Goal: Task Accomplishment & Management: Use online tool/utility

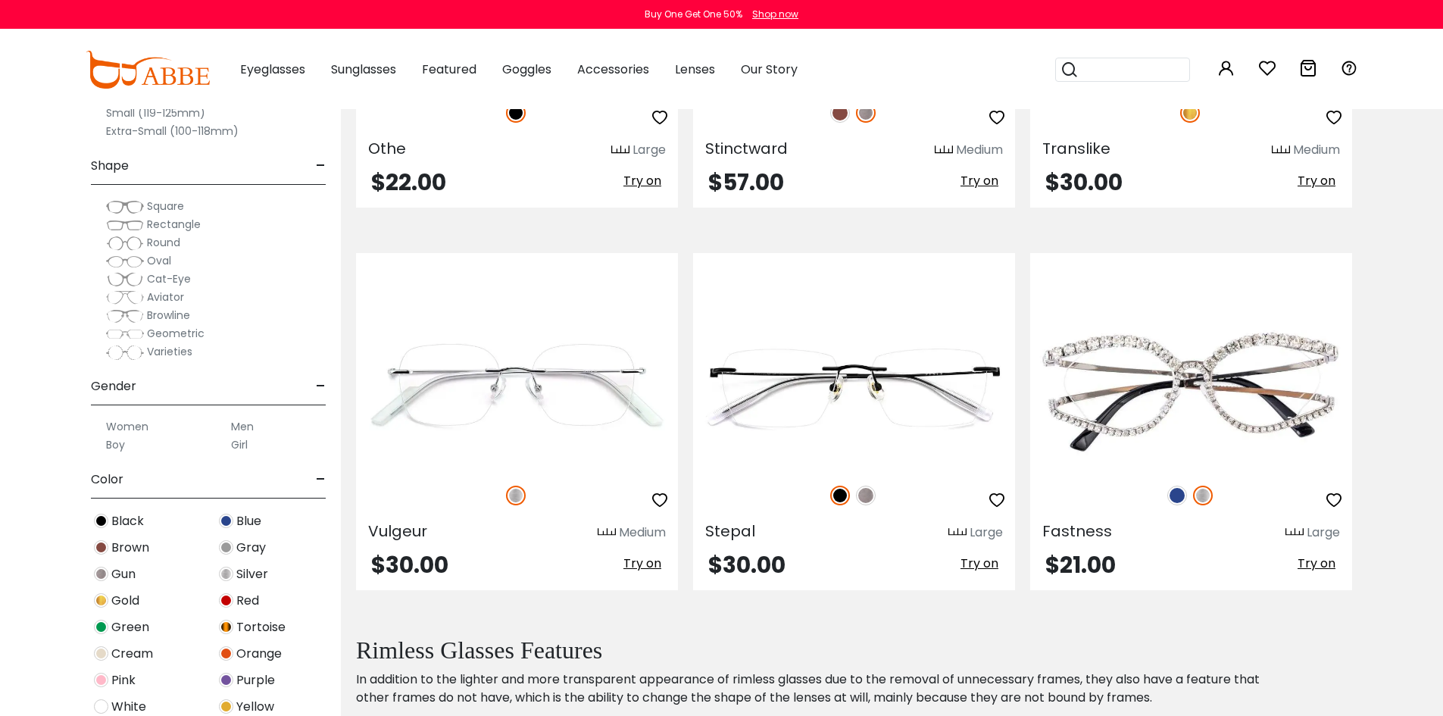
scroll to position [2576, 0]
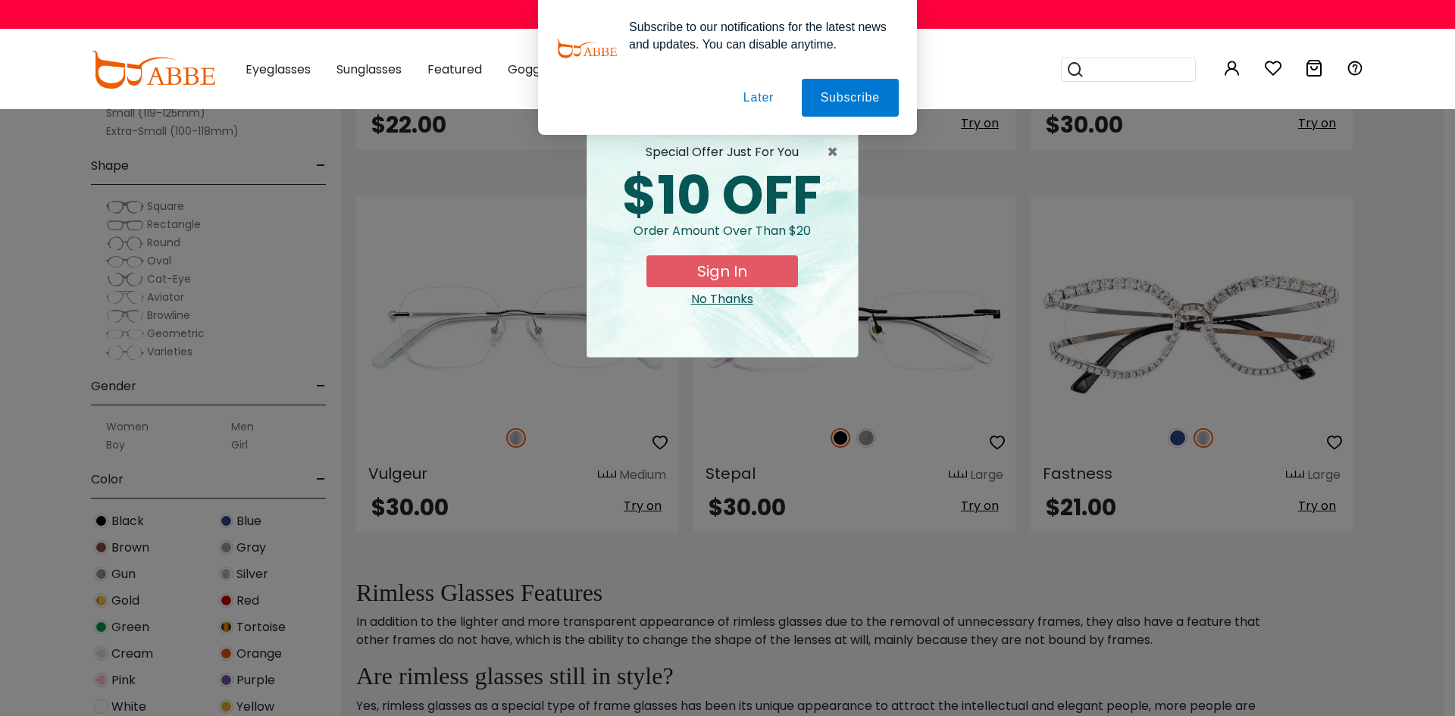
click at [1199, 356] on div "× special offer just for you $10 OFF Order amount over than $20 Sign In No Than…" at bounding box center [727, 358] width 1455 height 716
click at [745, 296] on div "No Thanks" at bounding box center [722, 299] width 247 height 18
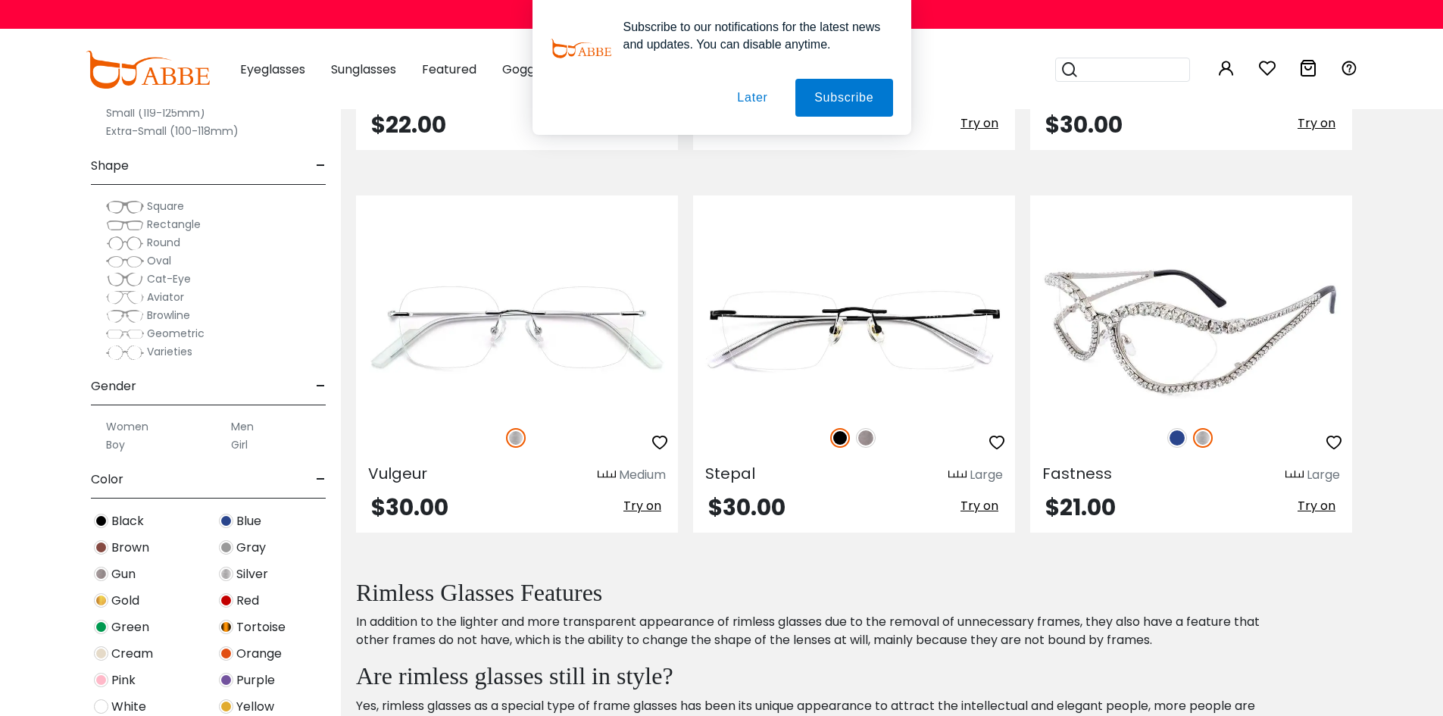
click at [1222, 359] on img at bounding box center [1191, 330] width 322 height 161
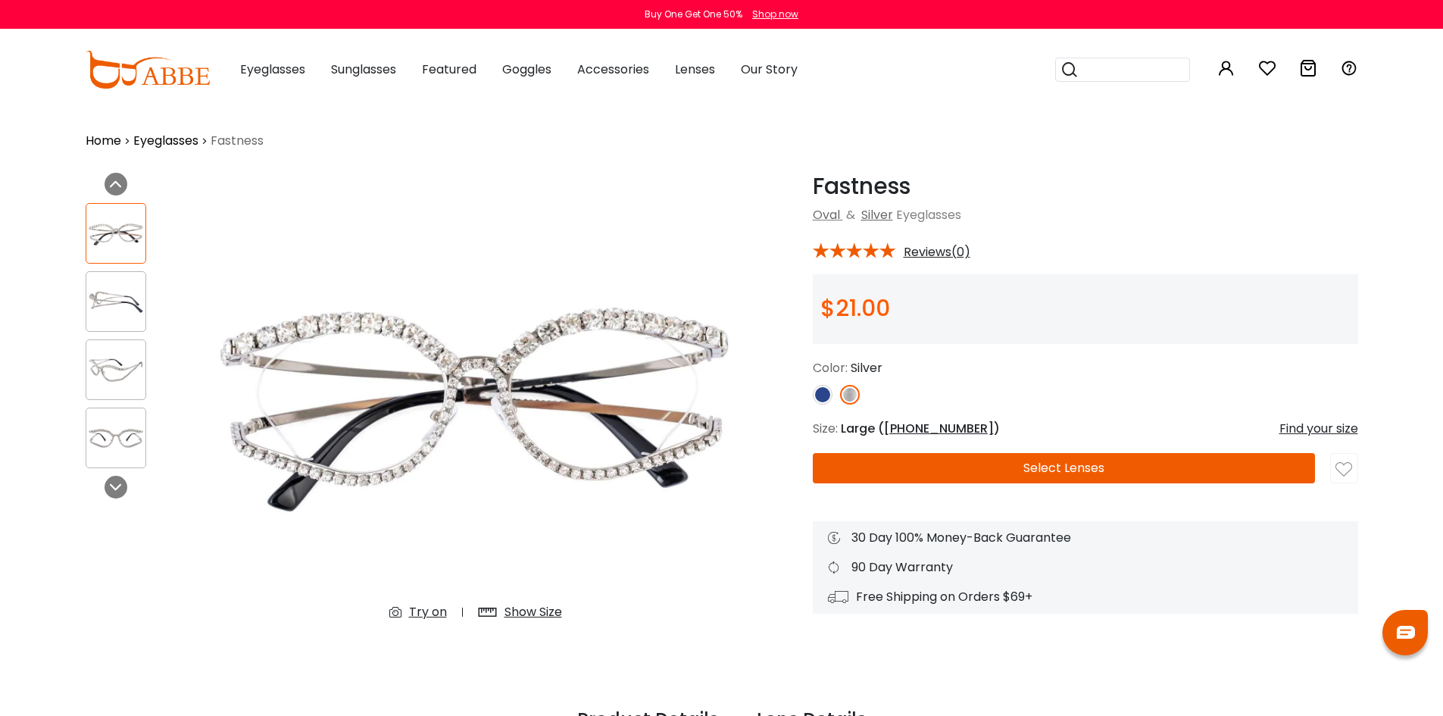
click at [436, 614] on div "Try on" at bounding box center [428, 612] width 38 height 18
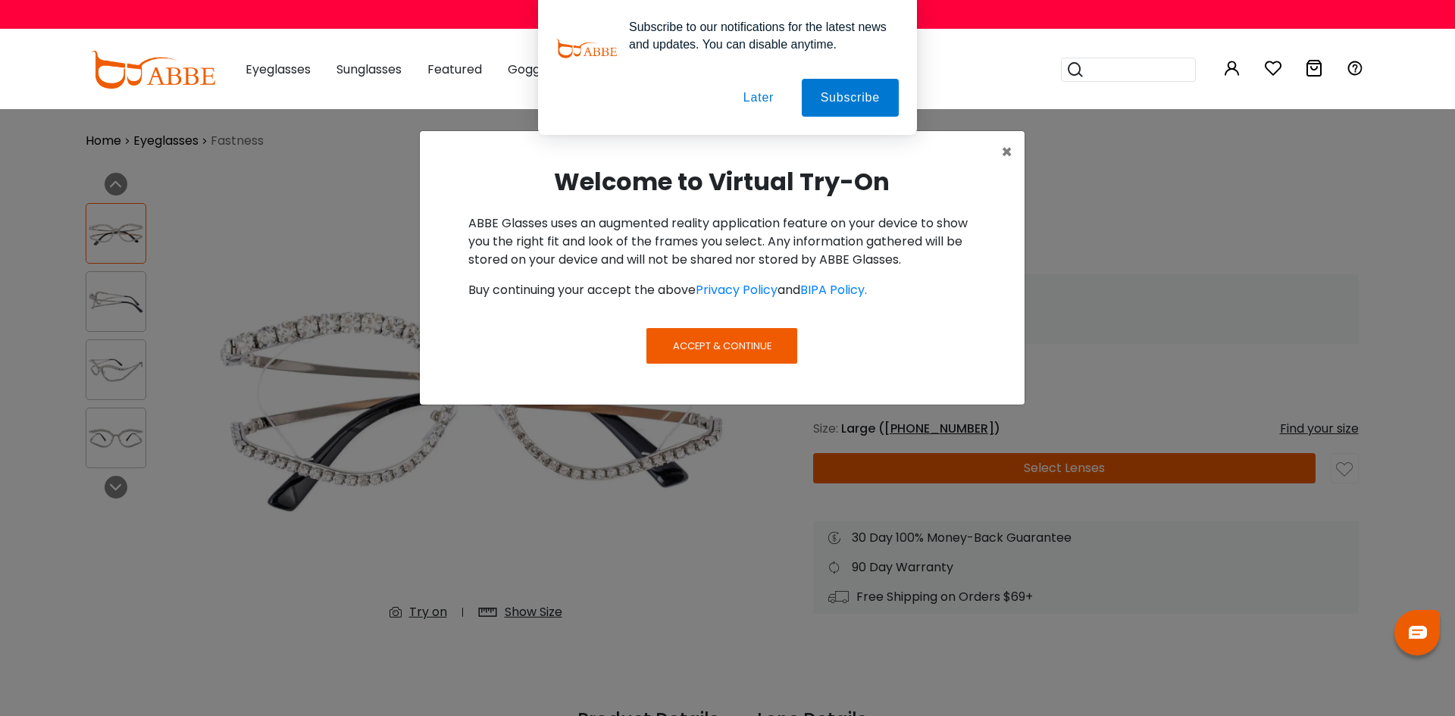
click at [761, 348] on span "Accept & Continue" at bounding box center [722, 346] width 99 height 14
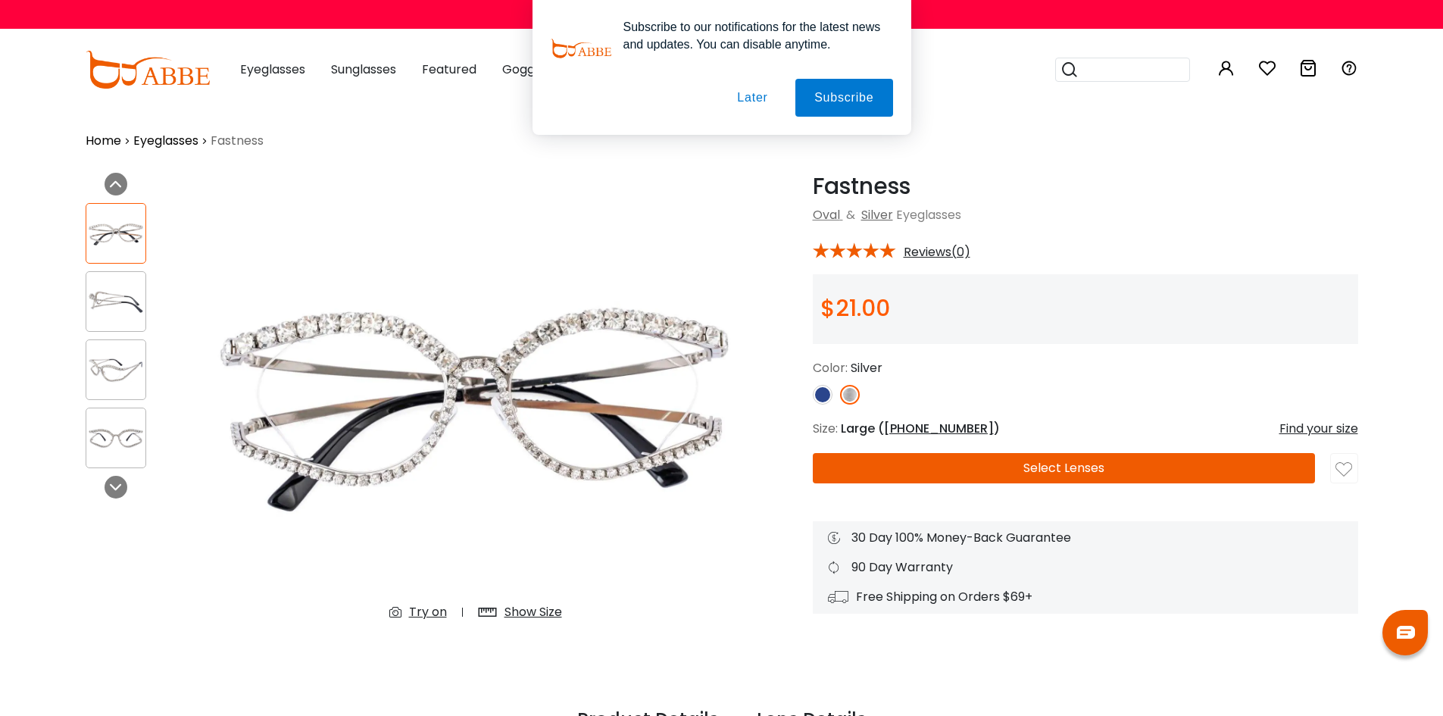
click at [761, 102] on button "Later" at bounding box center [752, 98] width 68 height 38
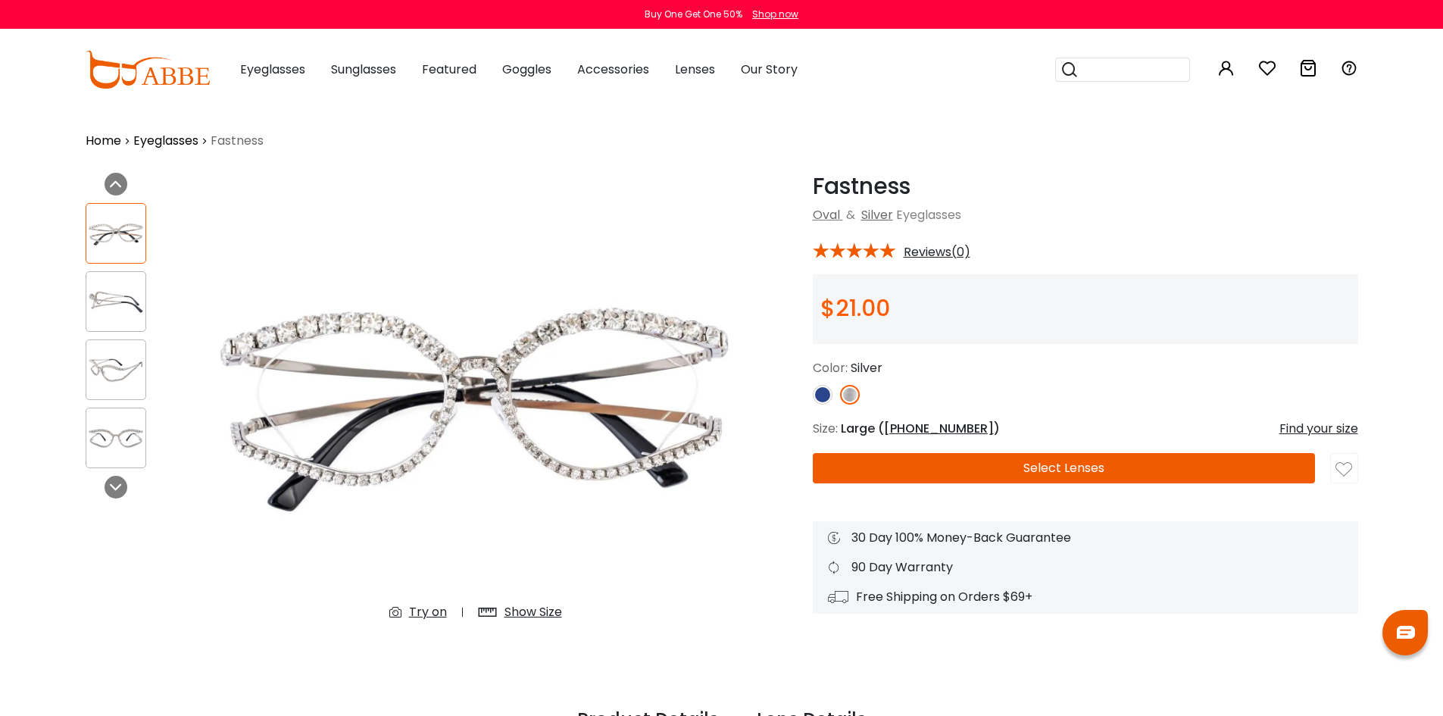
click at [431, 611] on div "Try on" at bounding box center [428, 612] width 38 height 18
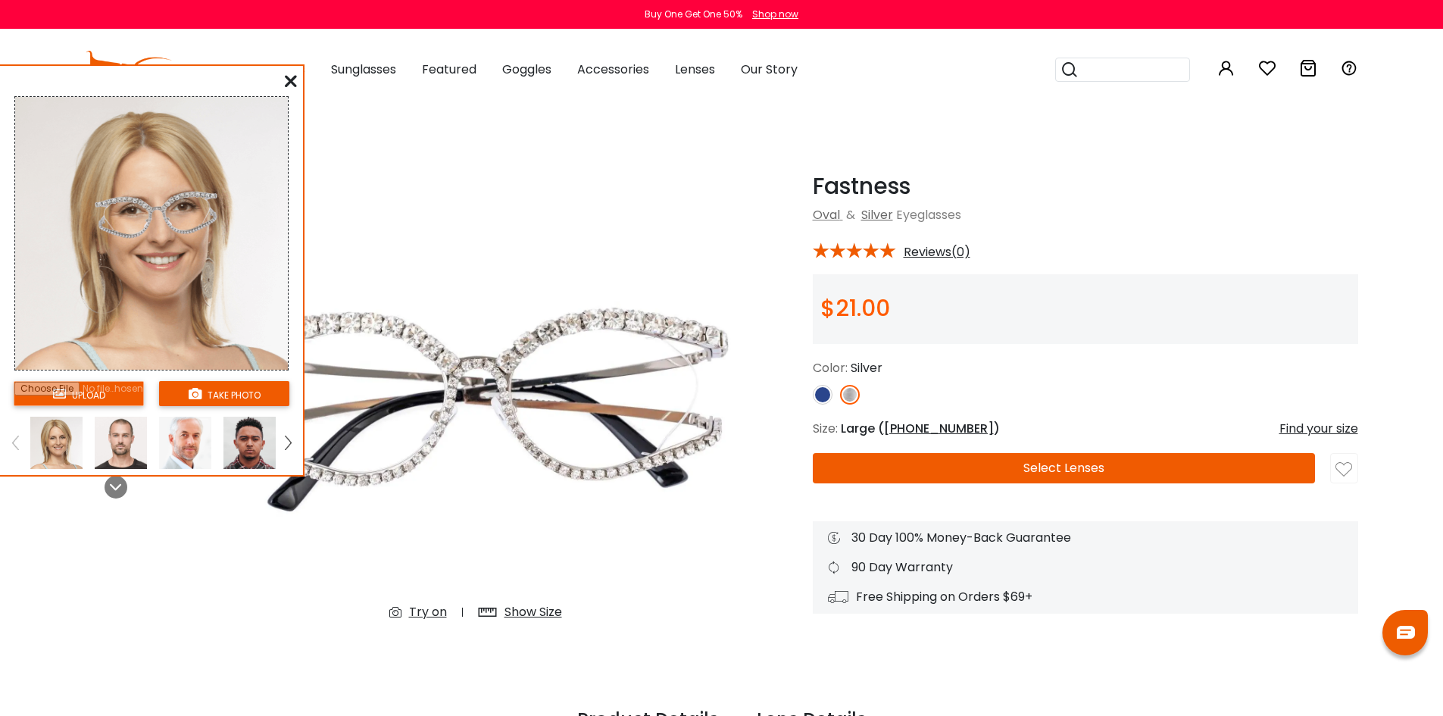
click at [100, 391] on input "file" at bounding box center [79, 393] width 130 height 25
type input "**********"
click at [856, 80] on div "Eyeglasses Women's Eyeglasses Men's Eyeglasses Kids' Eyeglasses All Eyeglasses …" at bounding box center [787, 69] width 1141 height 79
click at [102, 391] on input "file" at bounding box center [79, 393] width 130 height 25
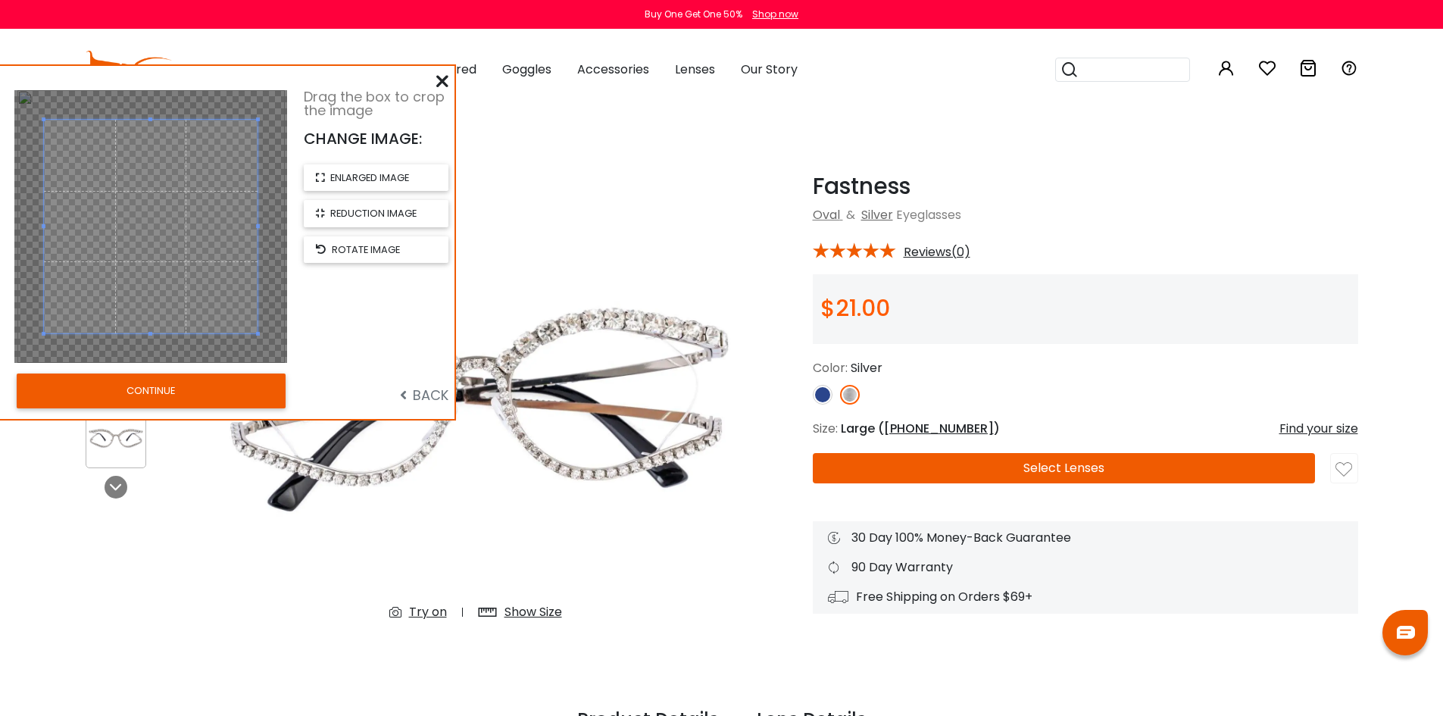
click at [230, 403] on button "CONTINUE" at bounding box center [151, 391] width 269 height 35
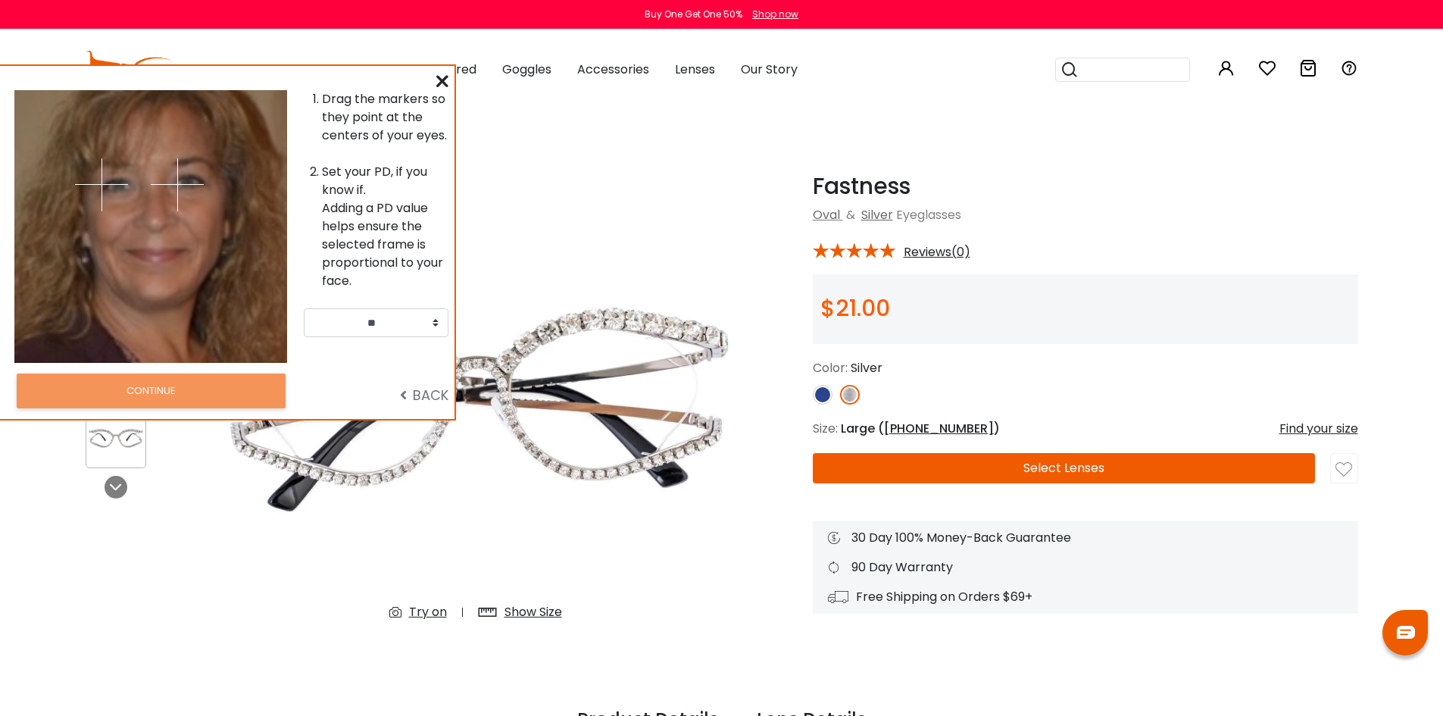
click at [170, 191] on img at bounding box center [177, 184] width 53 height 53
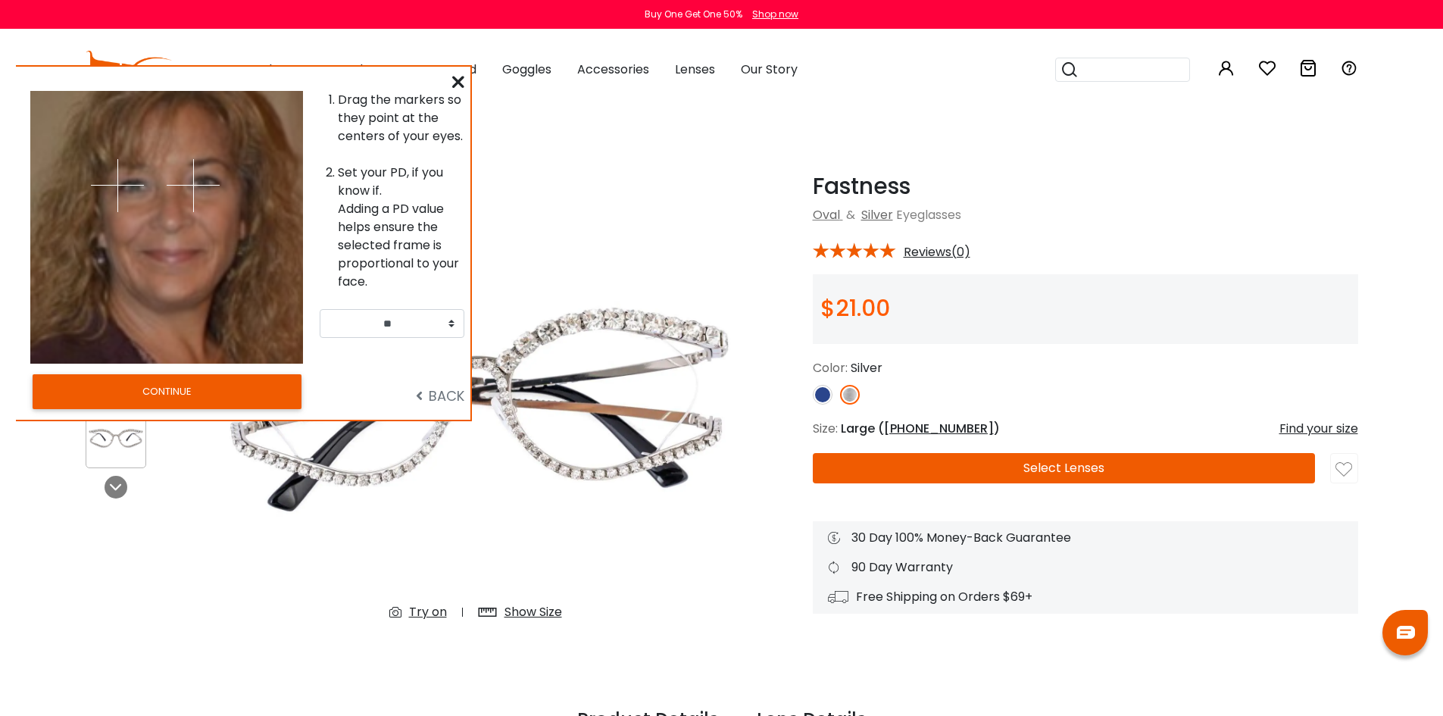
click at [162, 234] on div at bounding box center [98, 227] width 136 height 273
drag, startPoint x: 192, startPoint y: 186, endPoint x: 202, endPoint y: 183, distance: 10.1
click at [202, 183] on img at bounding box center [201, 184] width 53 height 53
drag, startPoint x: 115, startPoint y: 183, endPoint x: 132, endPoint y: 186, distance: 16.9
click at [132, 186] on img at bounding box center [131, 187] width 53 height 53
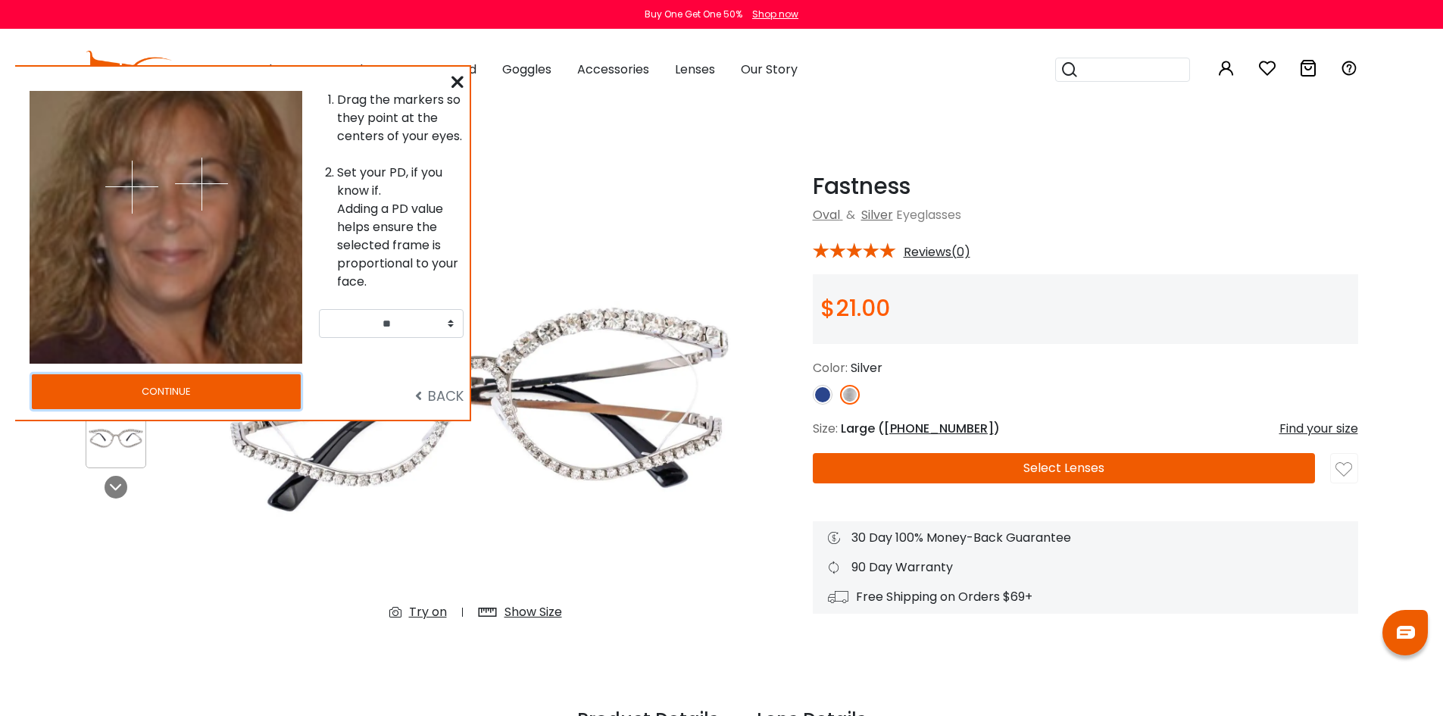
click at [205, 396] on button "CONTINUE" at bounding box center [166, 391] width 269 height 35
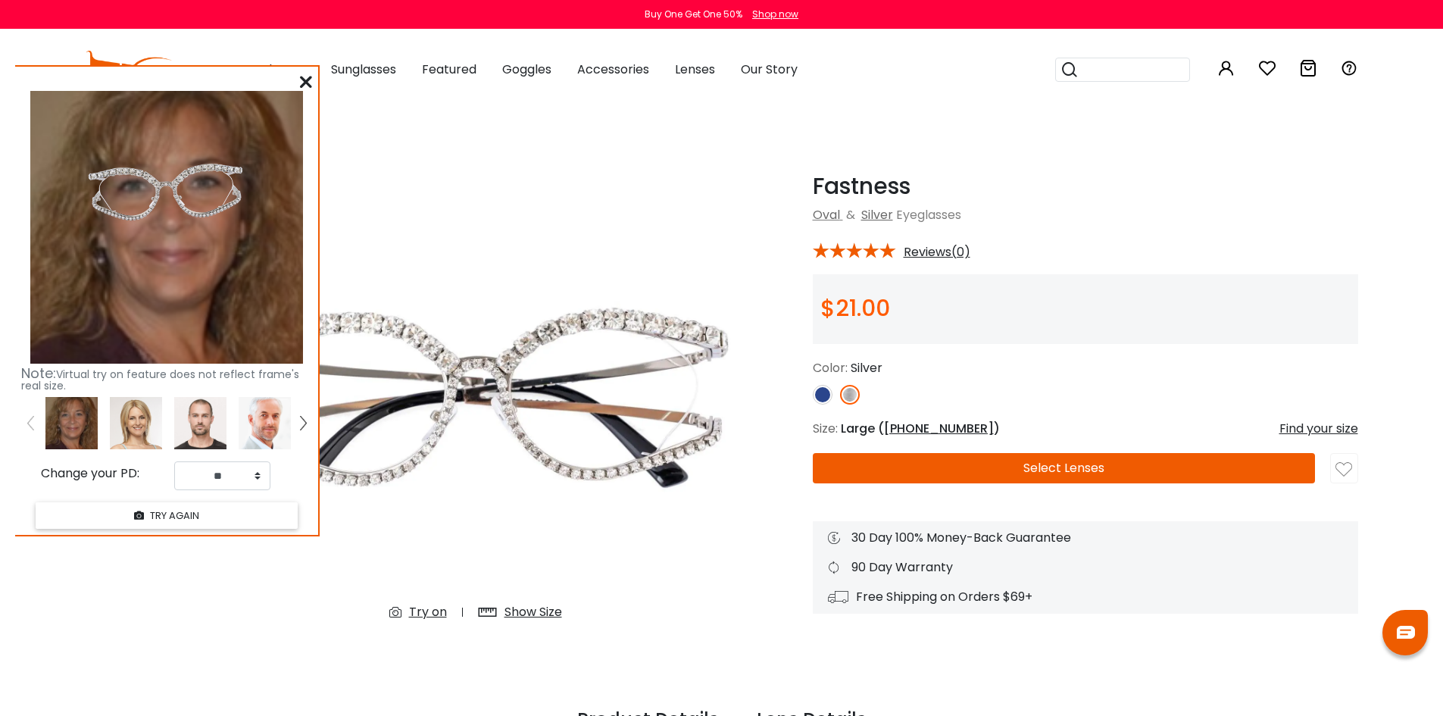
click at [821, 399] on img at bounding box center [823, 395] width 20 height 20
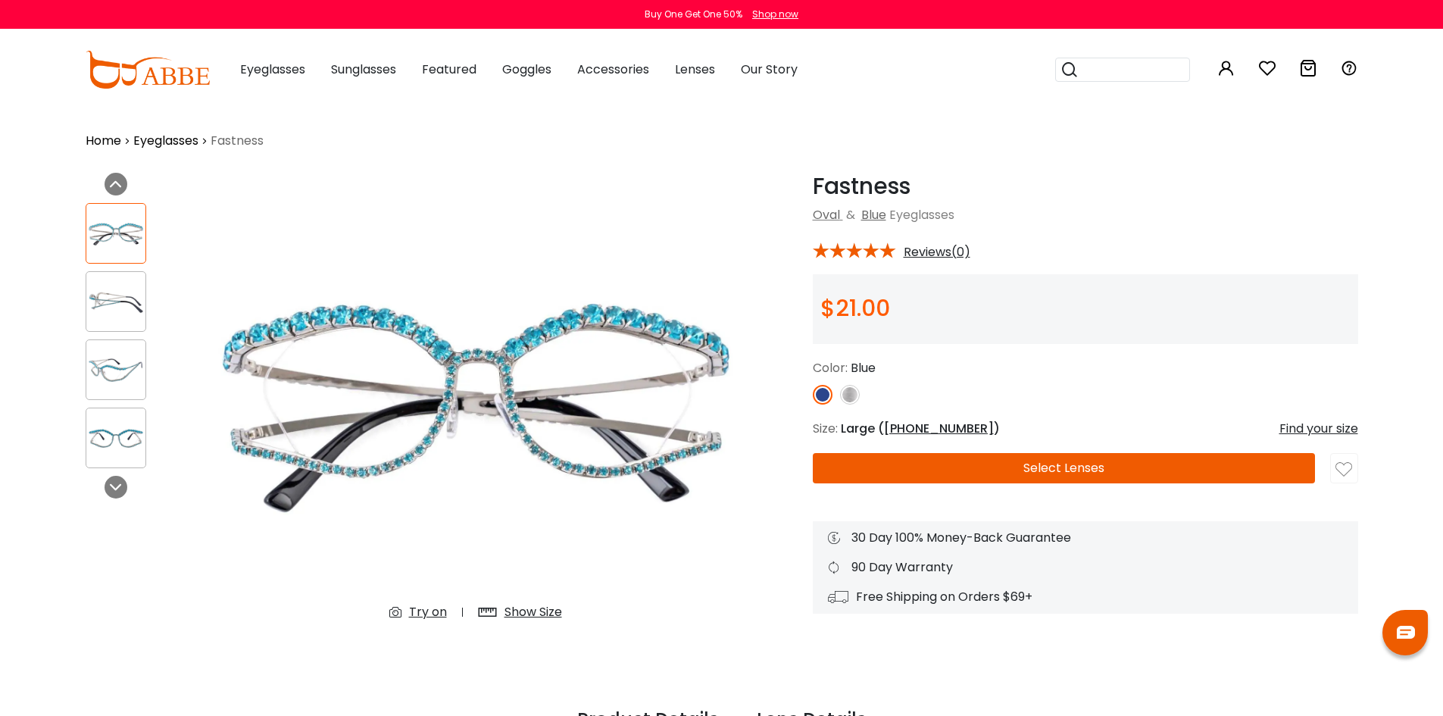
click at [846, 392] on img at bounding box center [850, 395] width 20 height 20
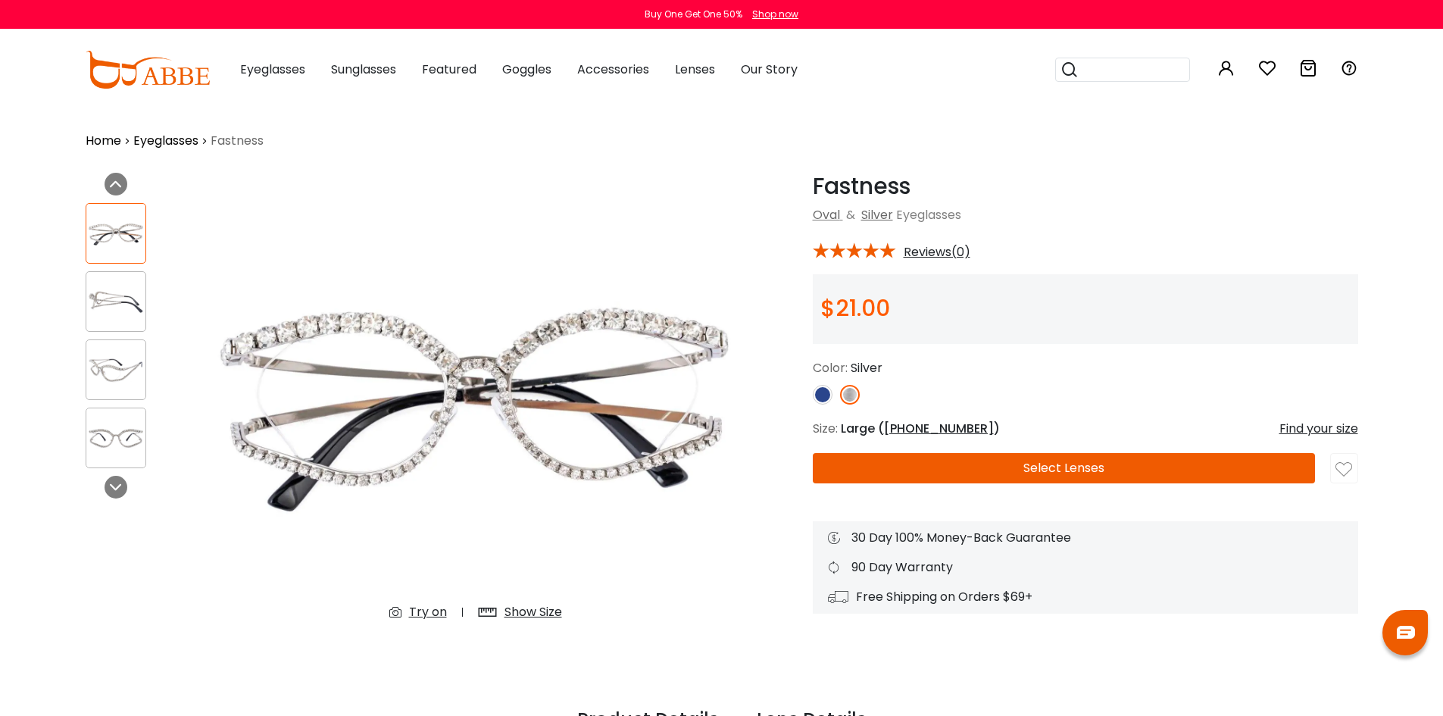
click at [1265, 65] on icon at bounding box center [1268, 68] width 18 height 18
